Goal: Navigation & Orientation: Find specific page/section

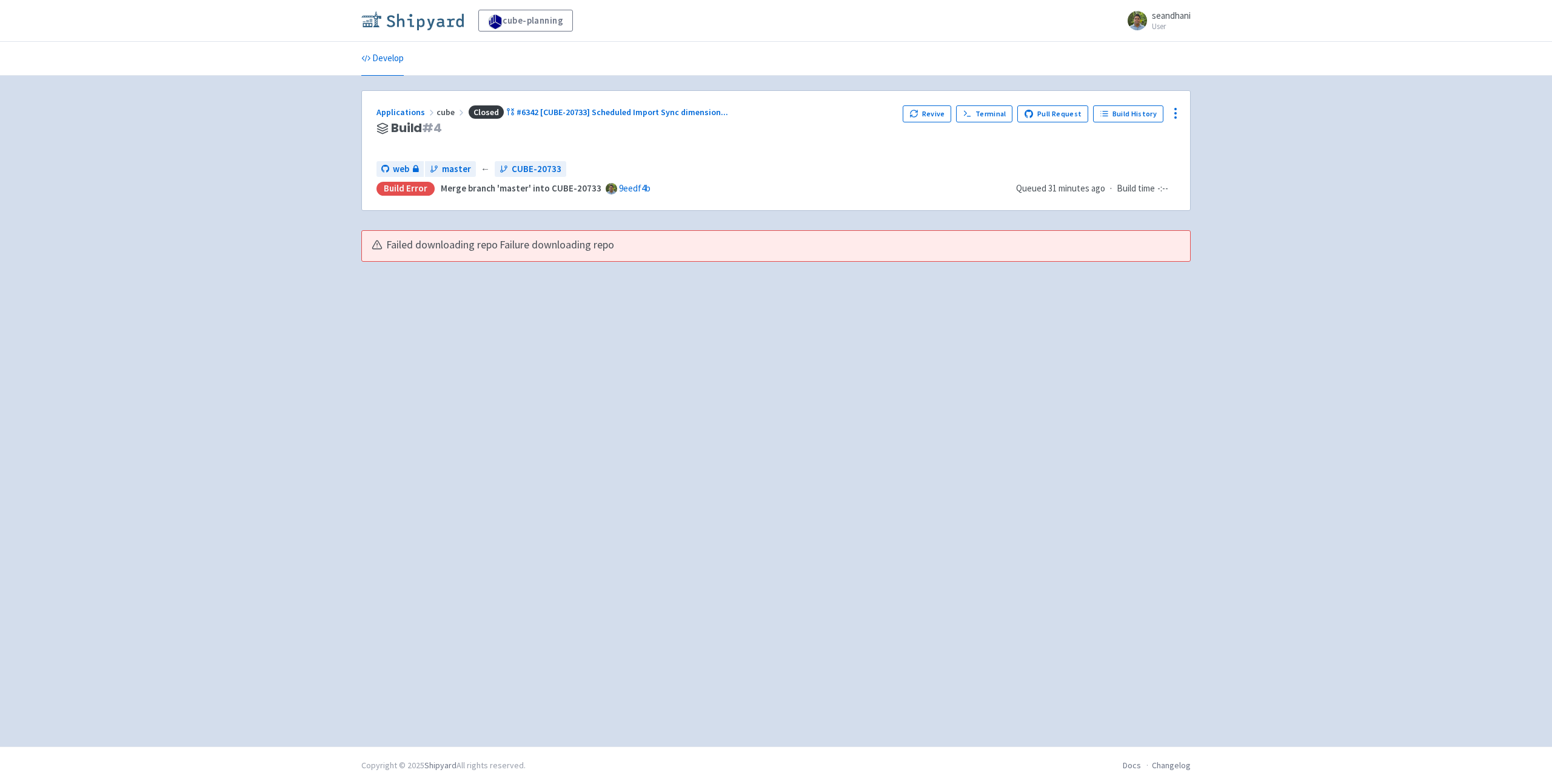
click at [400, 26] on img at bounding box center [412, 21] width 102 height 19
